Goal: Transaction & Acquisition: Purchase product/service

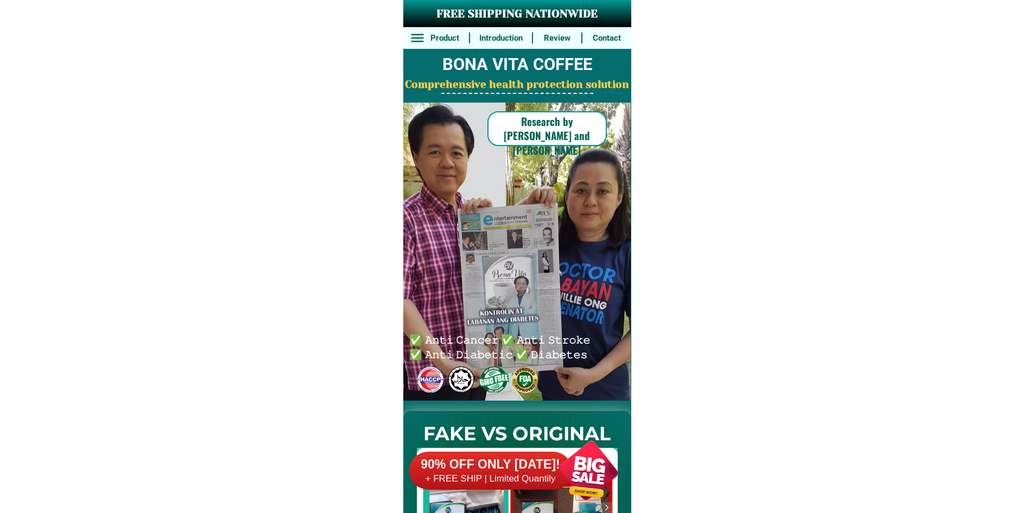
click at [583, 467] on div at bounding box center [588, 470] width 85 height 85
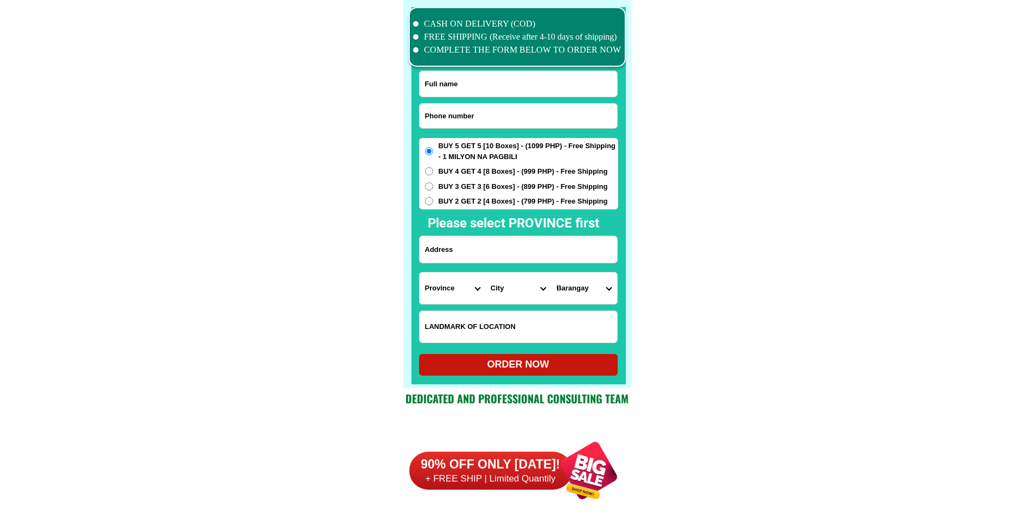
scroll to position [8436, 0]
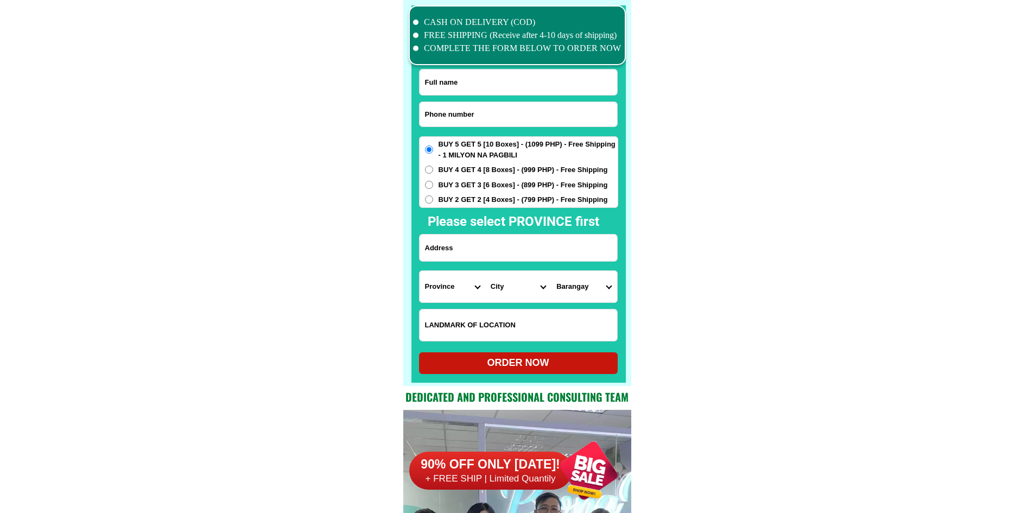
click at [482, 100] on form "ORDER NOW Province Abra Agusan-del-norte Agusan-del-sur Aklan Albay Antique Apa…" at bounding box center [518, 221] width 199 height 305
click at [469, 113] on input "Input phone_number" at bounding box center [518, 114] width 198 height 24
paste input "09126238701"
type input "09126238701"
click at [499, 85] on input "Input full_name" at bounding box center [518, 82] width 198 height 26
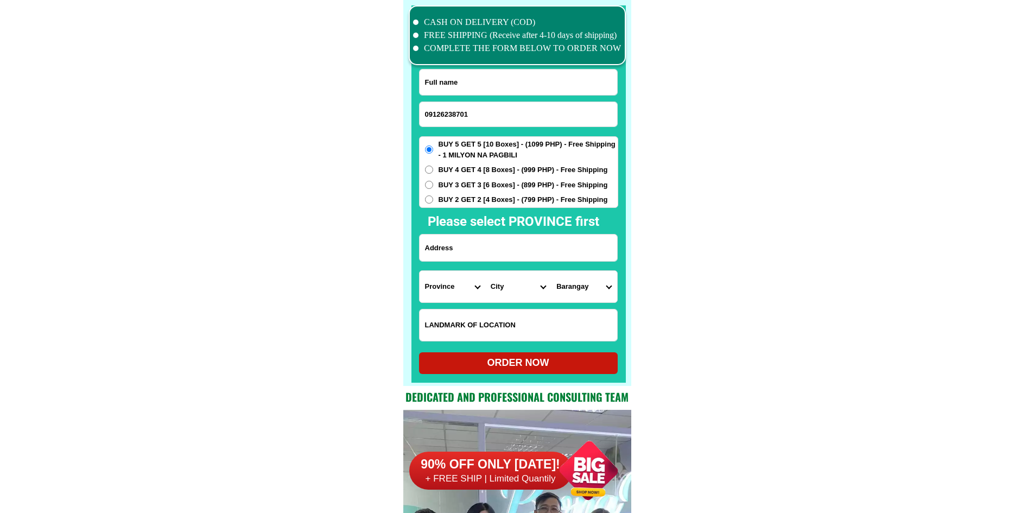
paste input "Gloria Joy Castillo"
type input "Gloria Joy Castillo"
click at [493, 257] on input "Input address" at bounding box center [518, 247] width 198 height 27
paste input "black 31 lot 8 bougainvillea st maligaya park subd.Pasong Putik QC"
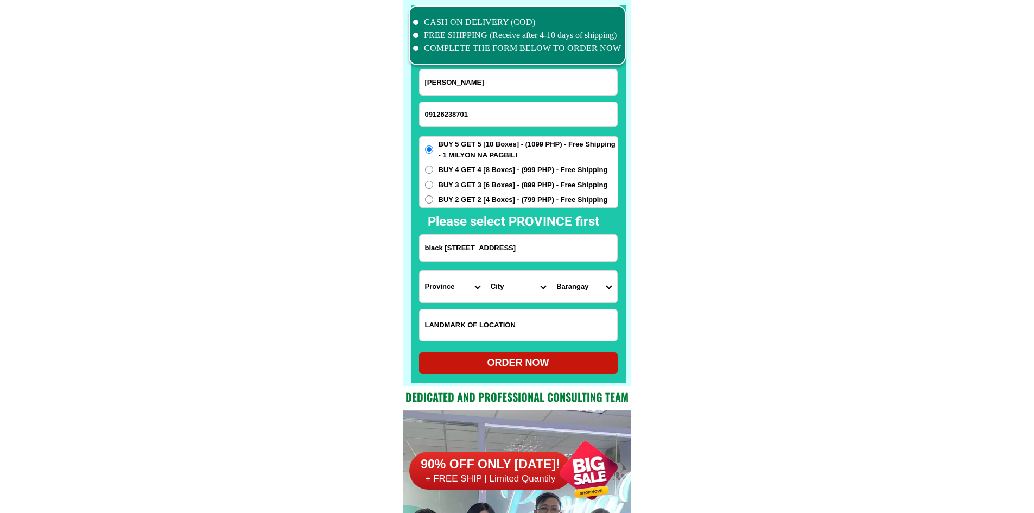
type input "black 31 lot 8 bougainvillea st maligaya park subd.Pasong Putik QC"
drag, startPoint x: 570, startPoint y: 255, endPoint x: 734, endPoint y: 253, distance: 163.3
click at [443, 288] on select "Province [GEOGRAPHIC_DATA] [GEOGRAPHIC_DATA] [GEOGRAPHIC_DATA] [GEOGRAPHIC_DATA…" at bounding box center [452, 286] width 66 height 31
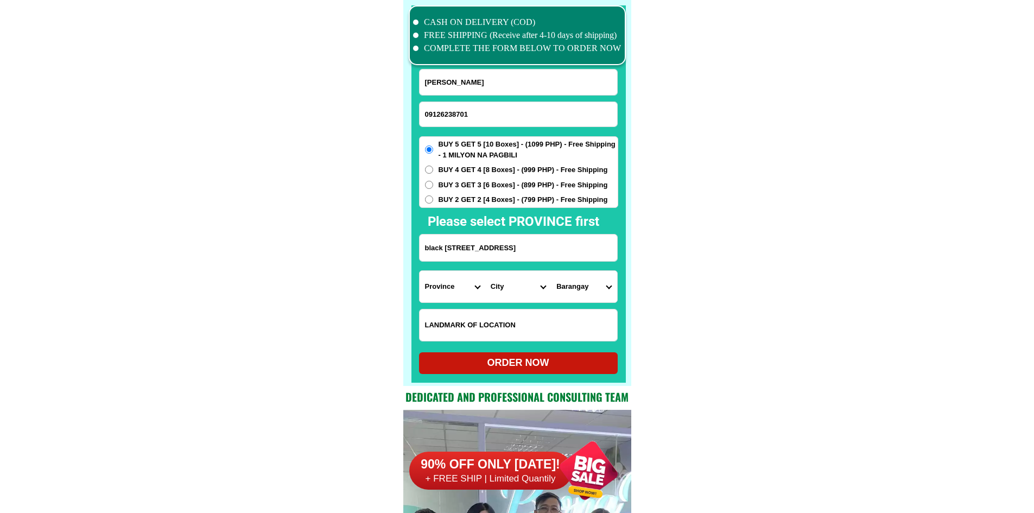
scroll to position [0, 0]
select select "63_397"
drag, startPoint x: 755, startPoint y: 315, endPoint x: 659, endPoint y: 312, distance: 95.6
click at [506, 287] on select "City Agdangan Alabat Atimonan Burdeos Calauag Catanauan General-nakar Guinayang…" at bounding box center [518, 286] width 66 height 31
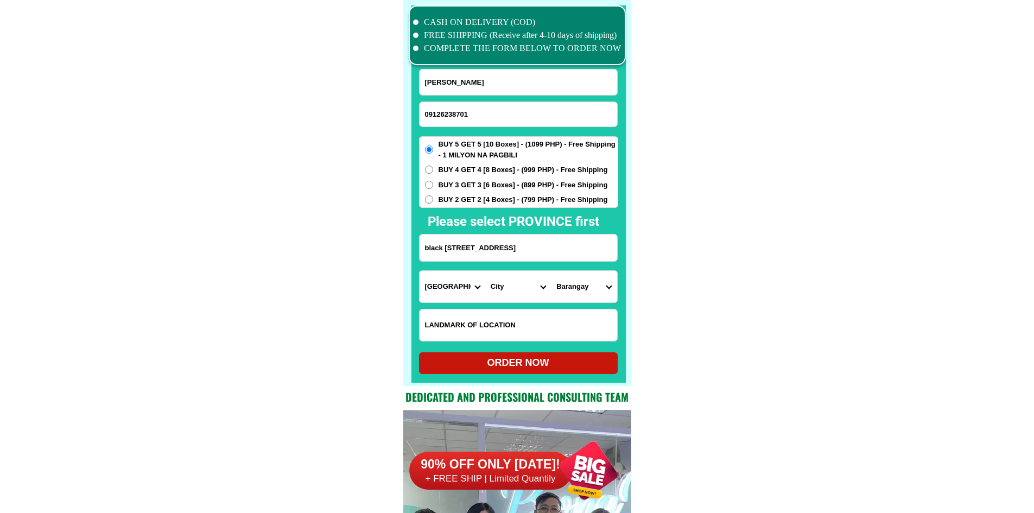
select select "63_3975631"
click at [511, 289] on select "City Agdangan Alabat Atimonan Burdeos Calauag Catanauan General-nakar Guinayang…" at bounding box center [518, 286] width 66 height 31
click at [455, 287] on select "Province [GEOGRAPHIC_DATA] [GEOGRAPHIC_DATA] [GEOGRAPHIC_DATA] [GEOGRAPHIC_DATA…" at bounding box center [452, 286] width 66 height 31
select select "63_219"
click at [522, 292] on select "City [GEOGRAPHIC_DATA] [GEOGRAPHIC_DATA] [GEOGRAPHIC_DATA] [GEOGRAPHIC_DATA]-ci…" at bounding box center [518, 286] width 66 height 31
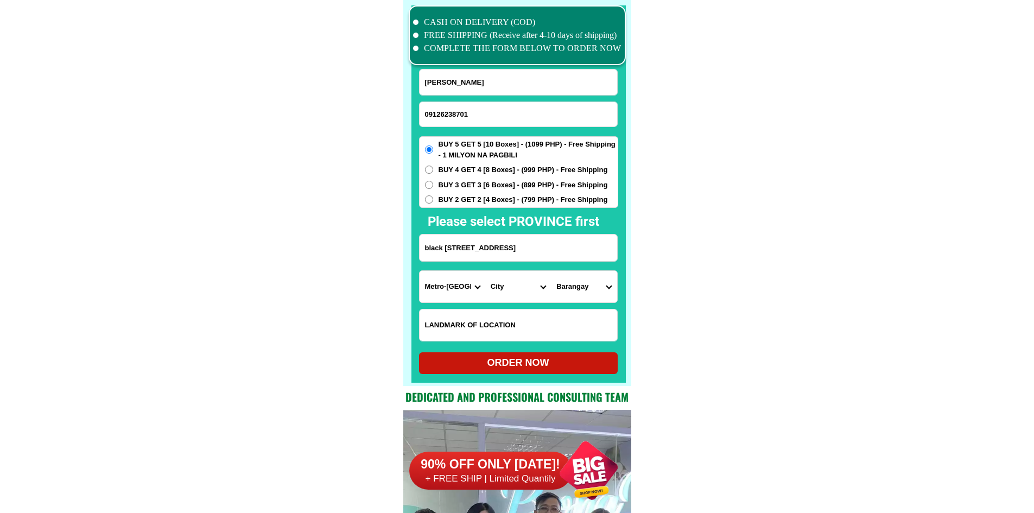
select select "63_2194070"
click at [590, 297] on select "Barangay [PERSON_NAME] [PERSON_NAME] [PERSON_NAME] Bagbag Bago bantay Bagong li…" at bounding box center [584, 286] width 66 height 31
click at [590, 296] on select "Barangay [PERSON_NAME] [PERSON_NAME] [PERSON_NAME] Bagbag Bago bantay Bagong li…" at bounding box center [584, 286] width 66 height 31
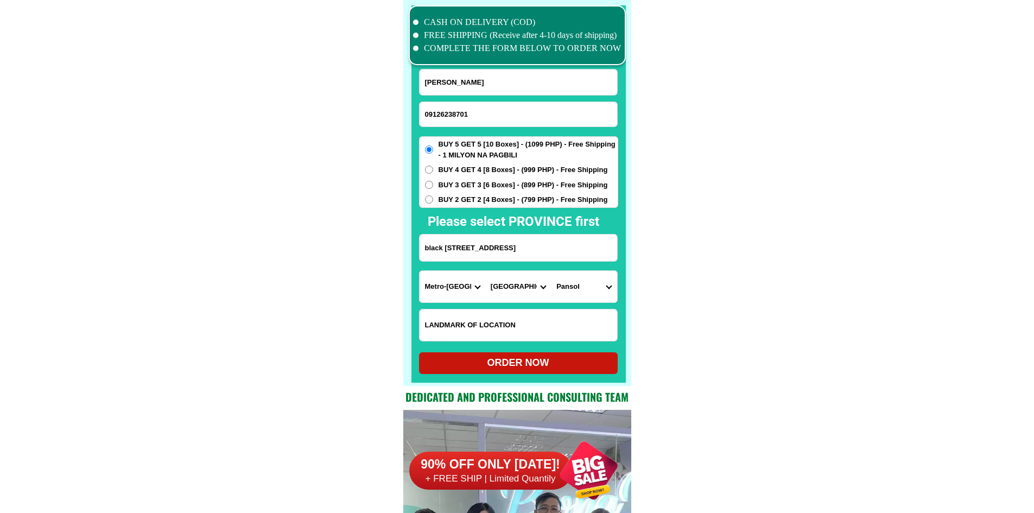
click at [551, 271] on select "Barangay [PERSON_NAME] [PERSON_NAME] [PERSON_NAME] Bagbag Bago bantay Bagong li…" at bounding box center [584, 286] width 66 height 31
drag, startPoint x: 598, startPoint y: 251, endPoint x: 662, endPoint y: 252, distance: 64.0
click at [593, 253] on input "black 31 lot 8 bougainvillea st maligaya park subd.Pasong Putik QC" at bounding box center [518, 247] width 198 height 27
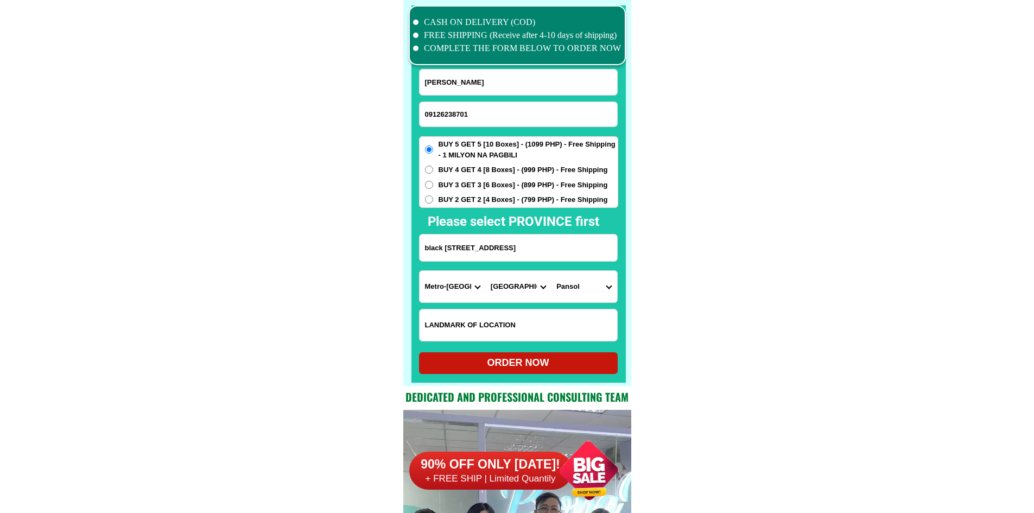
click at [595, 287] on select "Barangay [PERSON_NAME] [PERSON_NAME] [PERSON_NAME] Bagbag Bago bantay Bagong li…" at bounding box center [584, 286] width 66 height 31
select select "63_21940709343"
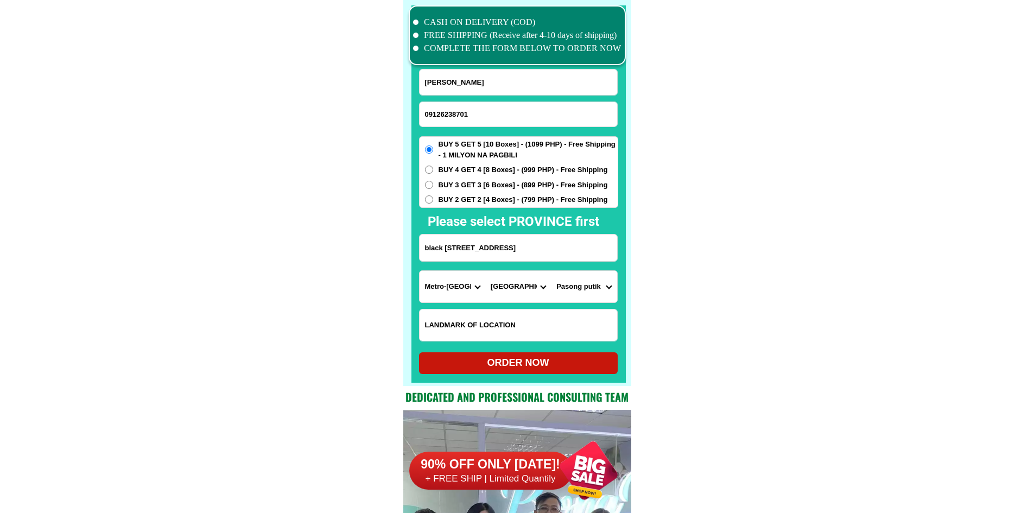
drag, startPoint x: 589, startPoint y: 235, endPoint x: 650, endPoint y: 253, distance: 63.0
click at [604, 288] on select "Barangay [PERSON_NAME] [PERSON_NAME] [PERSON_NAME] Bagbag Bago bantay Bagong li…" at bounding box center [584, 286] width 66 height 31
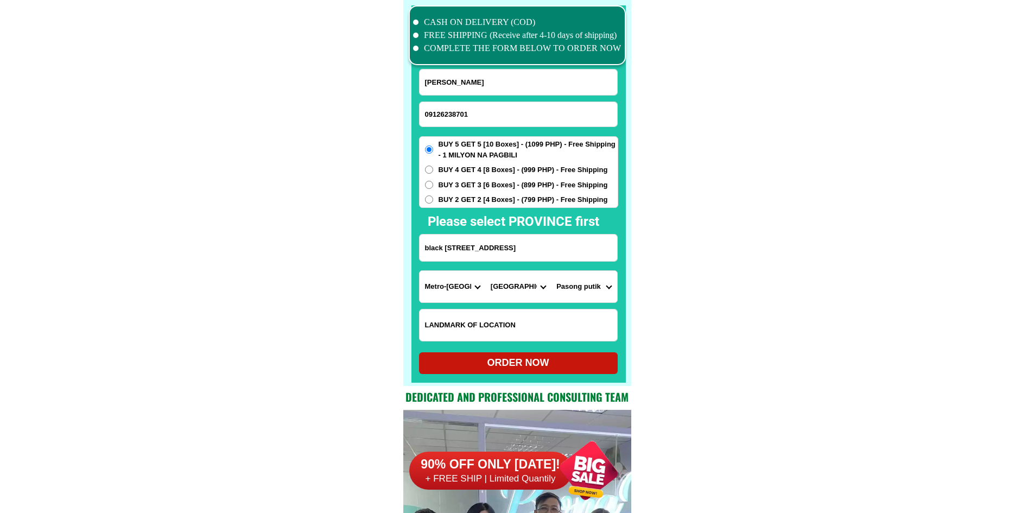
click at [587, 368] on div "ORDER NOW" at bounding box center [518, 362] width 199 height 15
type input "black 31 lot 8 bougainvillea st maligaya park subd.Pasong Putik QC"
radio input "true"
click at [522, 111] on input "Input phone_number" at bounding box center [518, 114] width 198 height 24
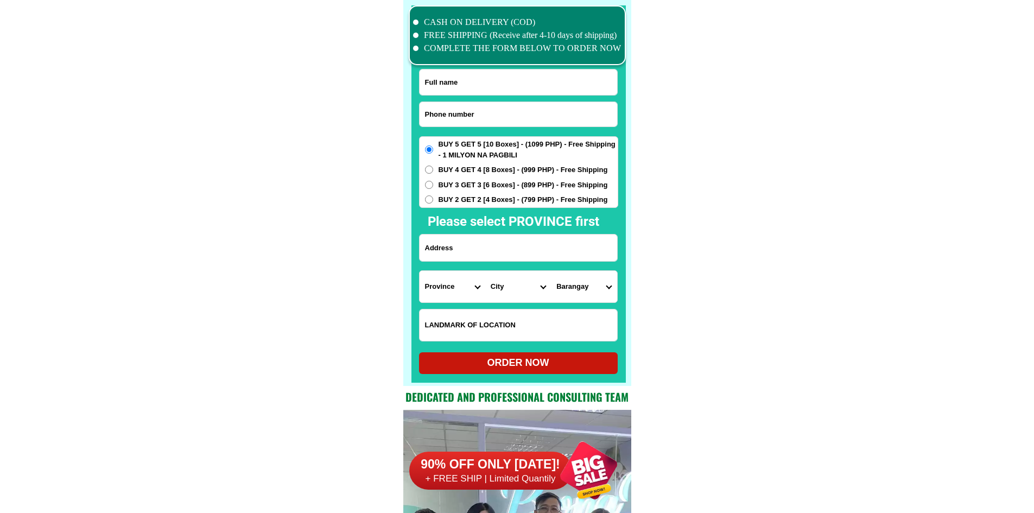
paste input "09673885202"
type input "09673885202"
drag, startPoint x: 503, startPoint y: 87, endPoint x: 495, endPoint y: 41, distance: 47.4
click at [503, 87] on input "Input full_name" at bounding box center [518, 82] width 198 height 26
paste input "[PERSON_NAME][PERSON_NAME]"
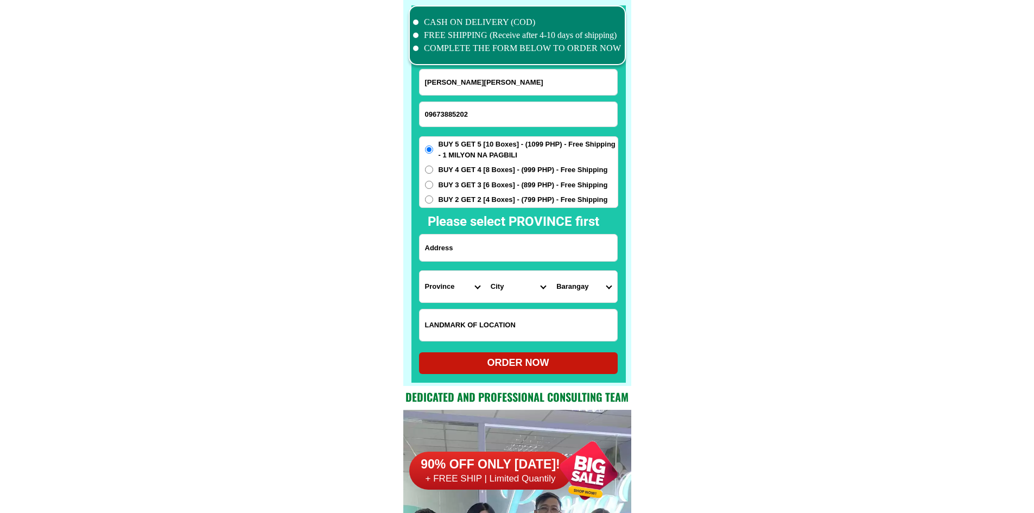
type input "[PERSON_NAME][PERSON_NAME]"
click at [514, 266] on form "[PERSON_NAME][PERSON_NAME] 09673885202 ORDER NOW Province [GEOGRAPHIC_DATA] [GE…" at bounding box center [518, 221] width 199 height 305
click at [514, 255] on input "Input address" at bounding box center [518, 247] width 198 height 27
paste input "49 bm amàngga st.barangatY tatalon.q.cty"
type input "49 bm amàngga st.barangatY tatalon.q.cty"
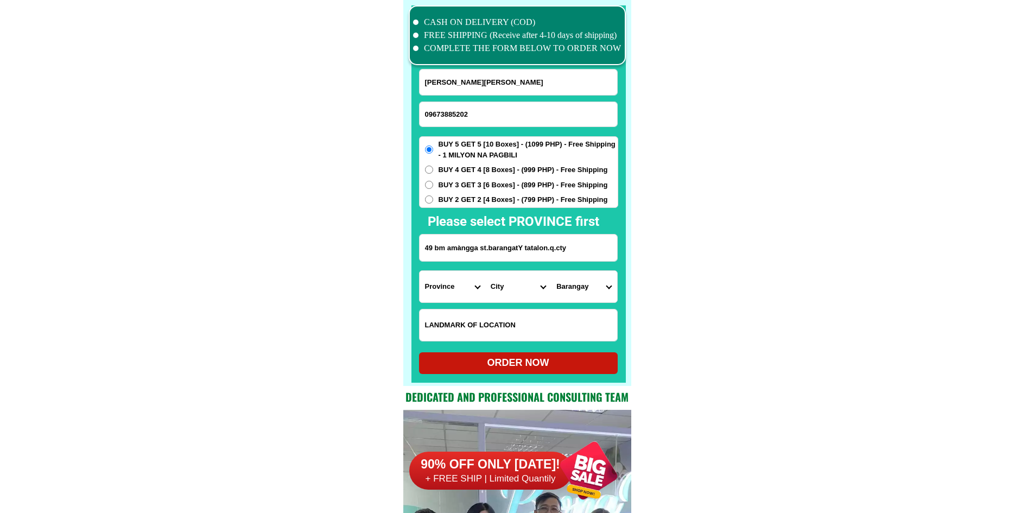
click at [445, 283] on select "Province [GEOGRAPHIC_DATA] [GEOGRAPHIC_DATA] [GEOGRAPHIC_DATA] [GEOGRAPHIC_DATA…" at bounding box center [452, 286] width 66 height 31
select select "63_219"
click at [516, 289] on select "City [GEOGRAPHIC_DATA] [GEOGRAPHIC_DATA] [GEOGRAPHIC_DATA] [GEOGRAPHIC_DATA]-ci…" at bounding box center [518, 286] width 66 height 31
select select "63_2194070"
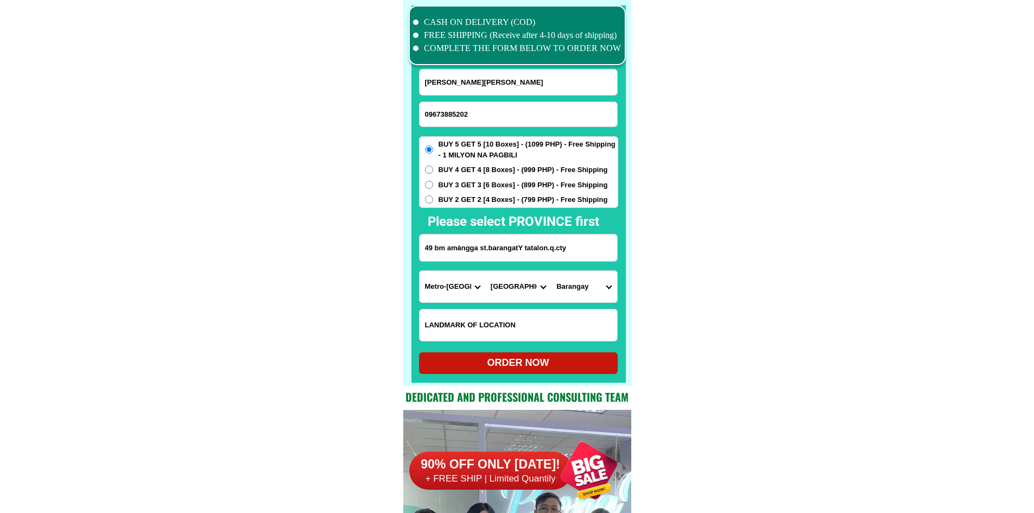
click at [594, 291] on select "Barangay [PERSON_NAME] [PERSON_NAME] [PERSON_NAME] Bagbag Bago bantay Bagong li…" at bounding box center [584, 286] width 66 height 31
select select "63_219407010391"
click at [557, 359] on div "ORDER NOW" at bounding box center [518, 362] width 199 height 15
radio input "true"
